Goal: Task Accomplishment & Management: Use online tool/utility

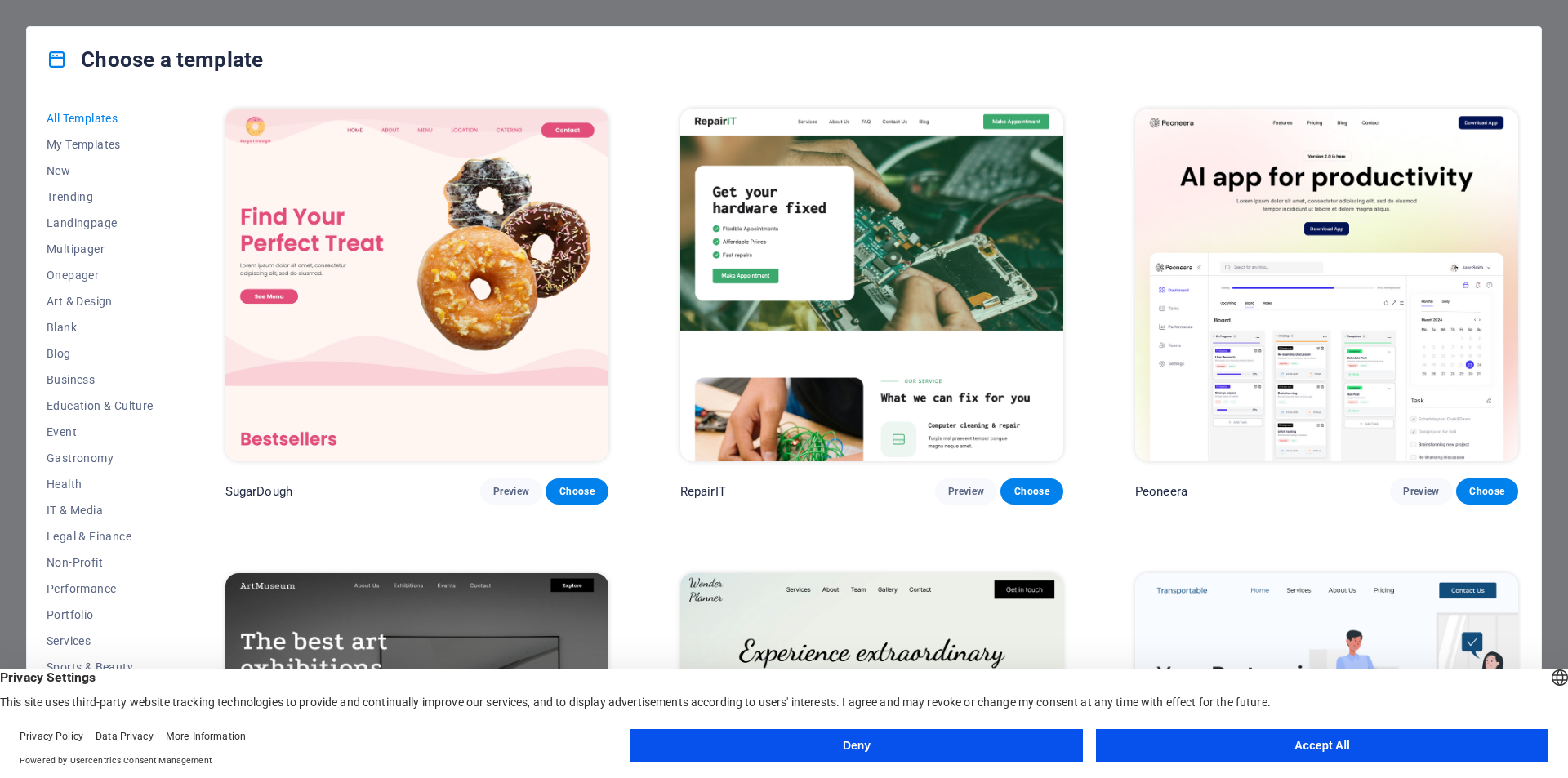
click at [1255, 756] on button "Accept All" at bounding box center [1322, 745] width 453 height 33
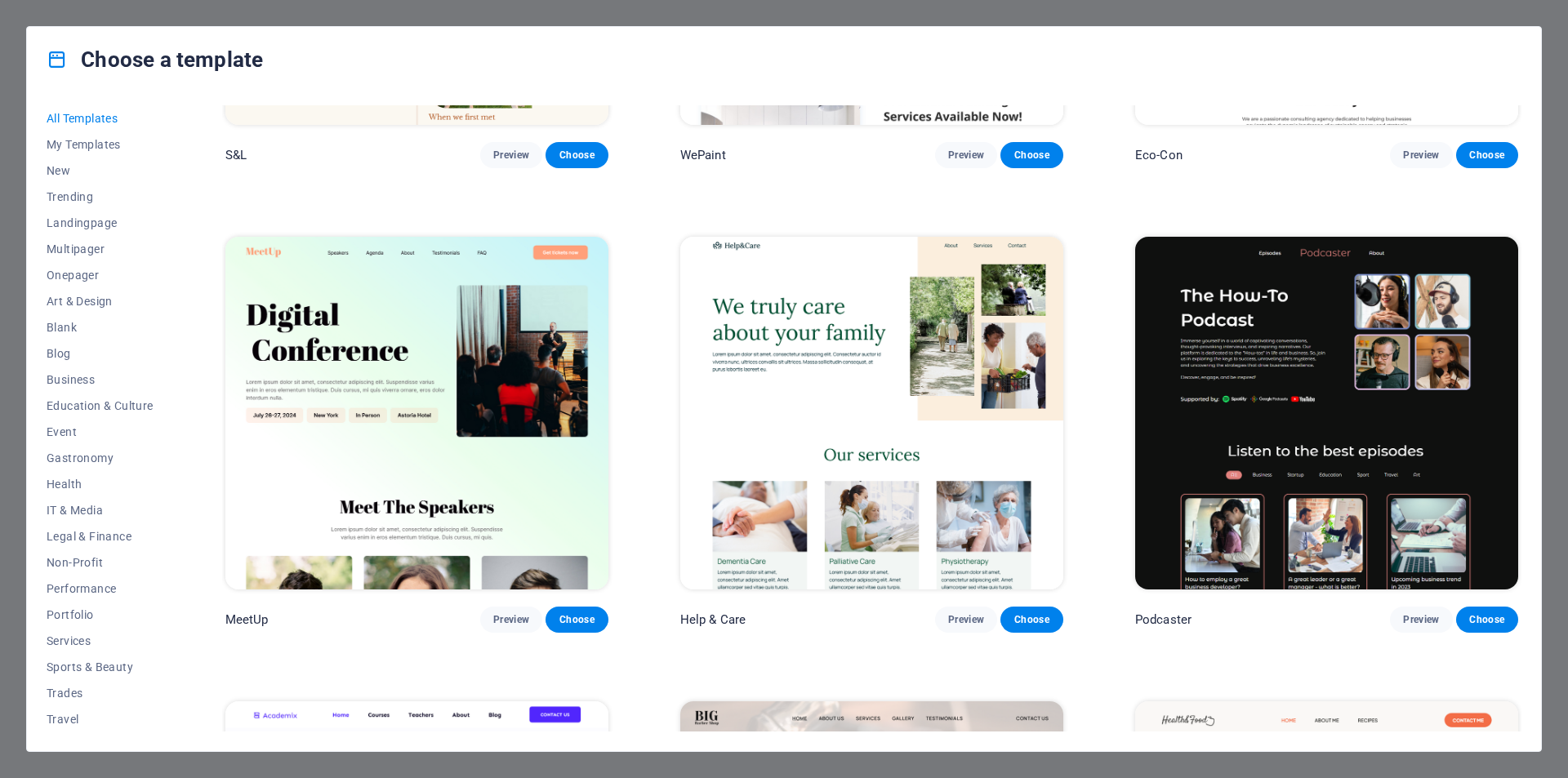
scroll to position [1307, 0]
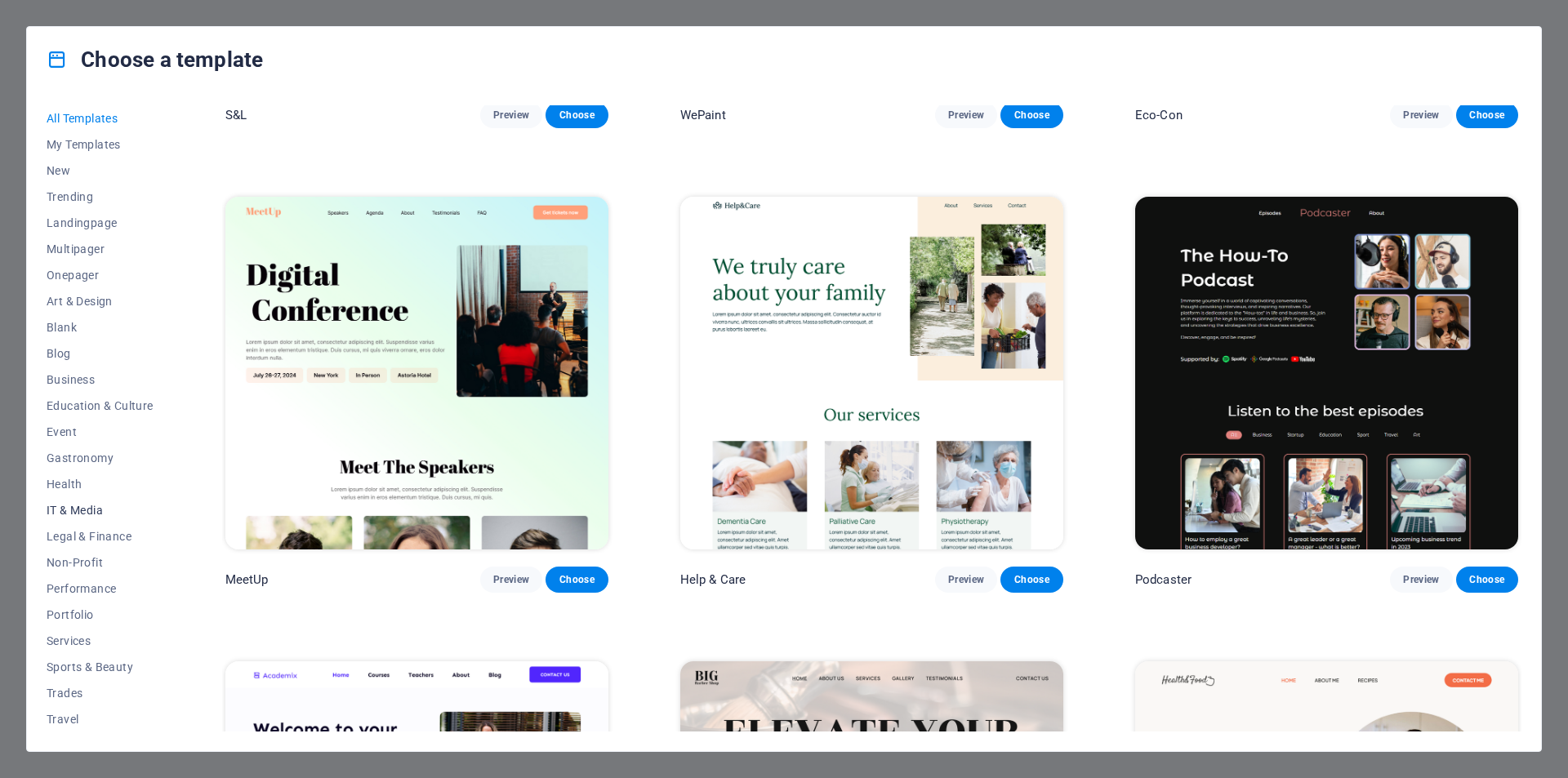
click at [84, 512] on span "IT & Media" at bounding box center [100, 511] width 107 height 13
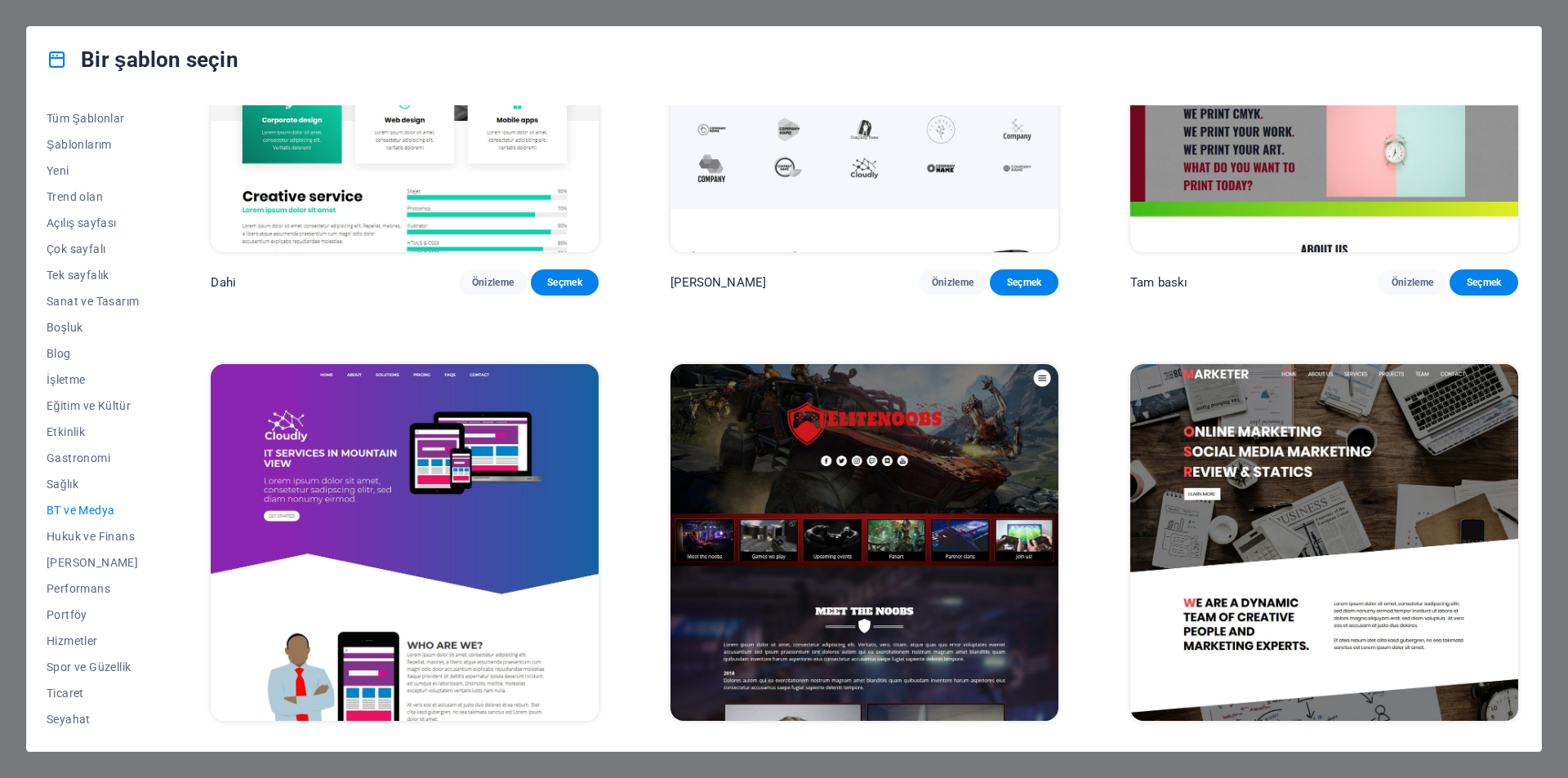
scroll to position [1160, 0]
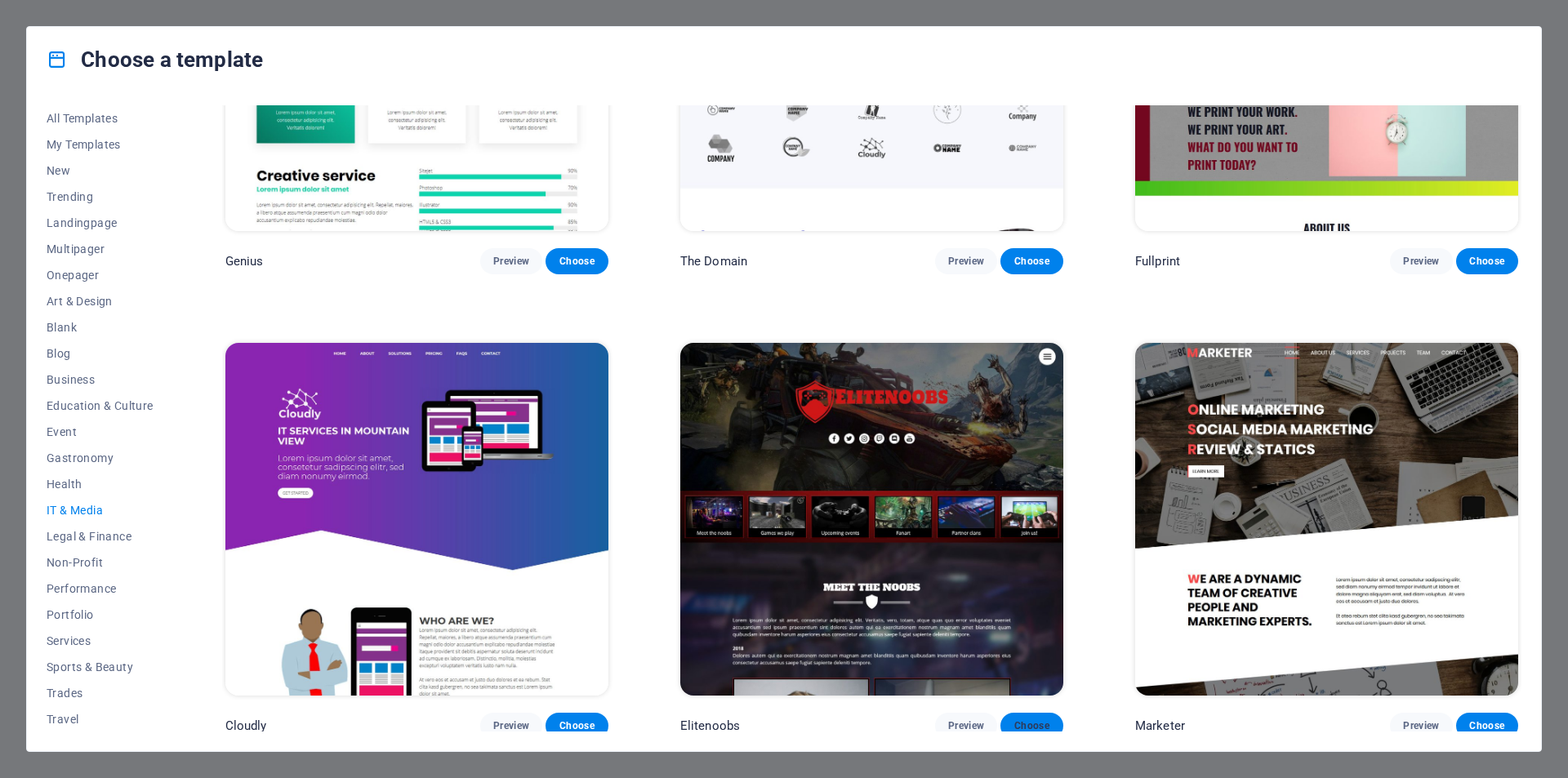
click at [1028, 719] on span "Choose" at bounding box center [1032, 726] width 36 height 13
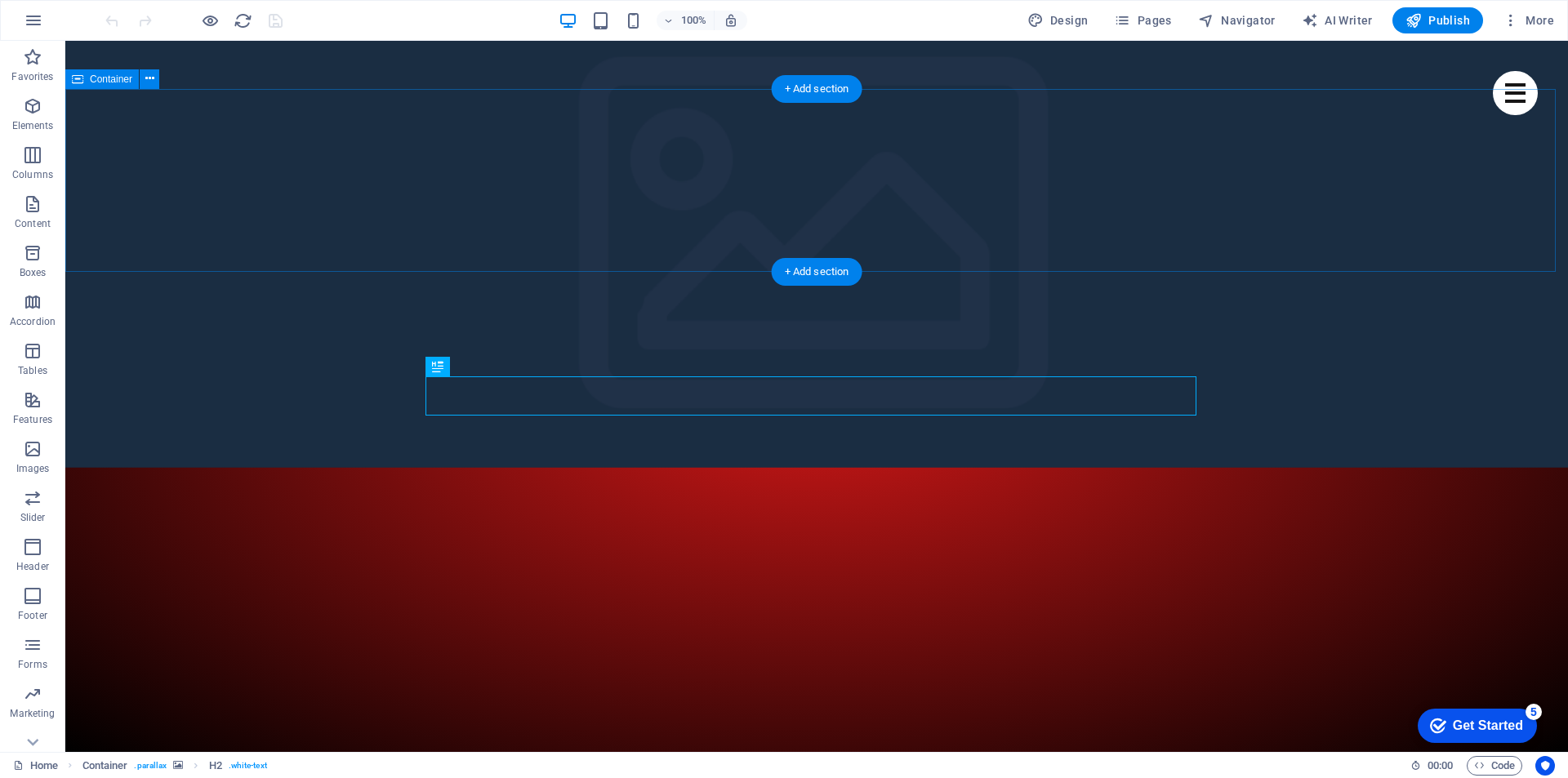
scroll to position [379, 0]
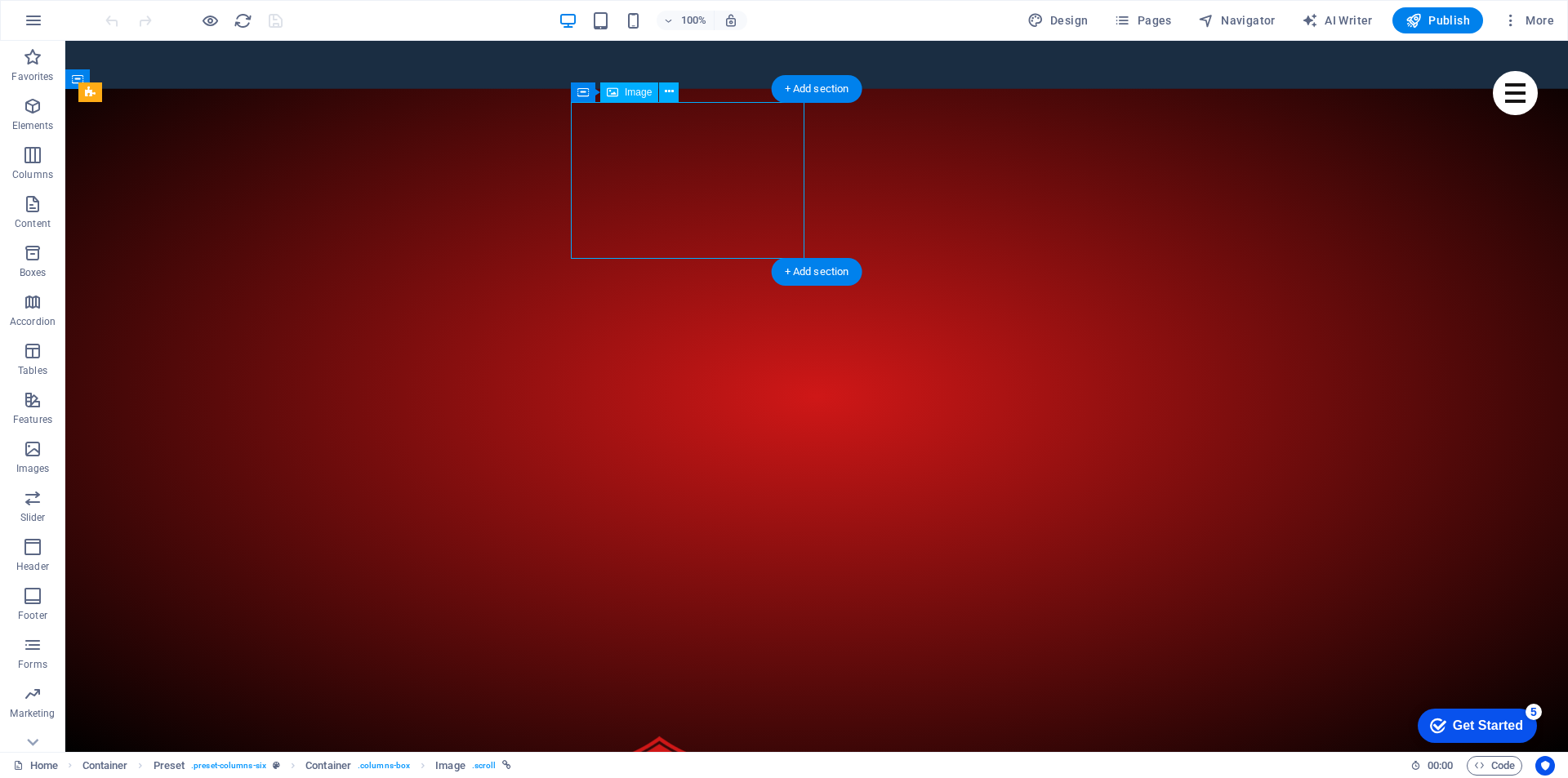
select select "%"
